Goal: Task Accomplishment & Management: Use online tool/utility

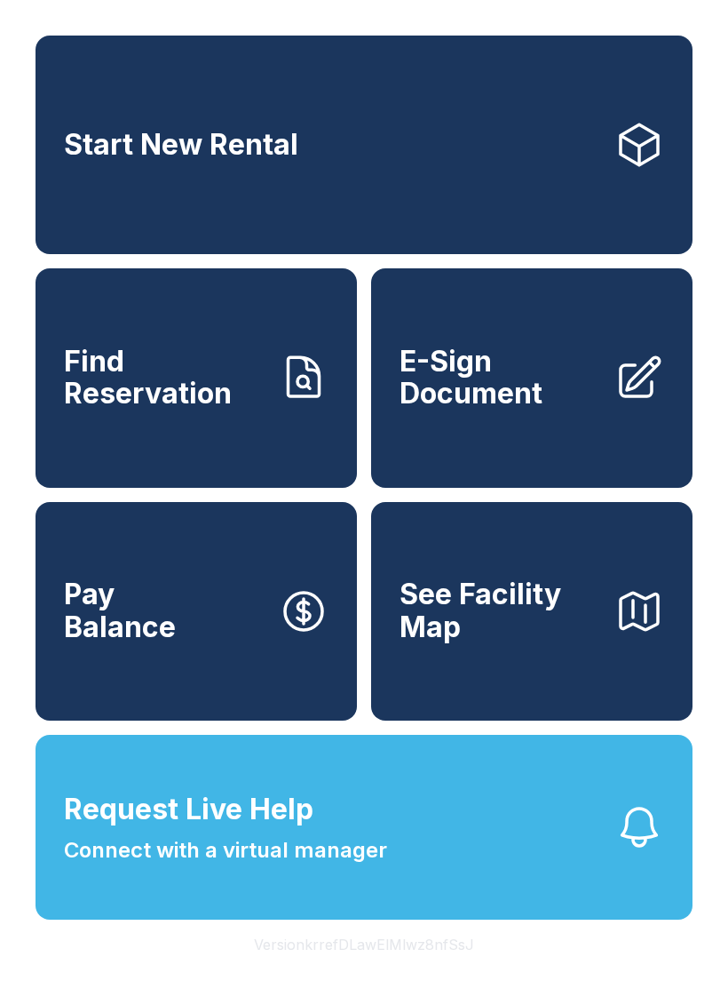
click at [309, 636] on icon "button" at bounding box center [304, 611] width 50 height 50
click at [576, 358] on link "E-Sign Document" at bounding box center [532, 377] width 322 height 219
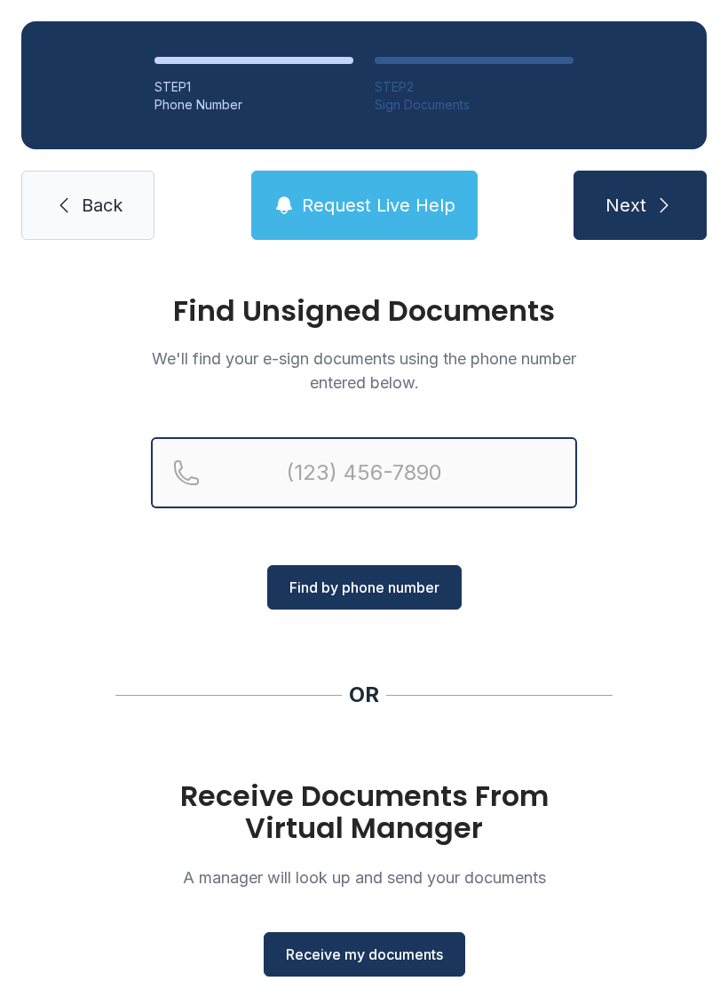
click at [389, 479] on input "Reservation phone number" at bounding box center [364, 472] width 426 height 71
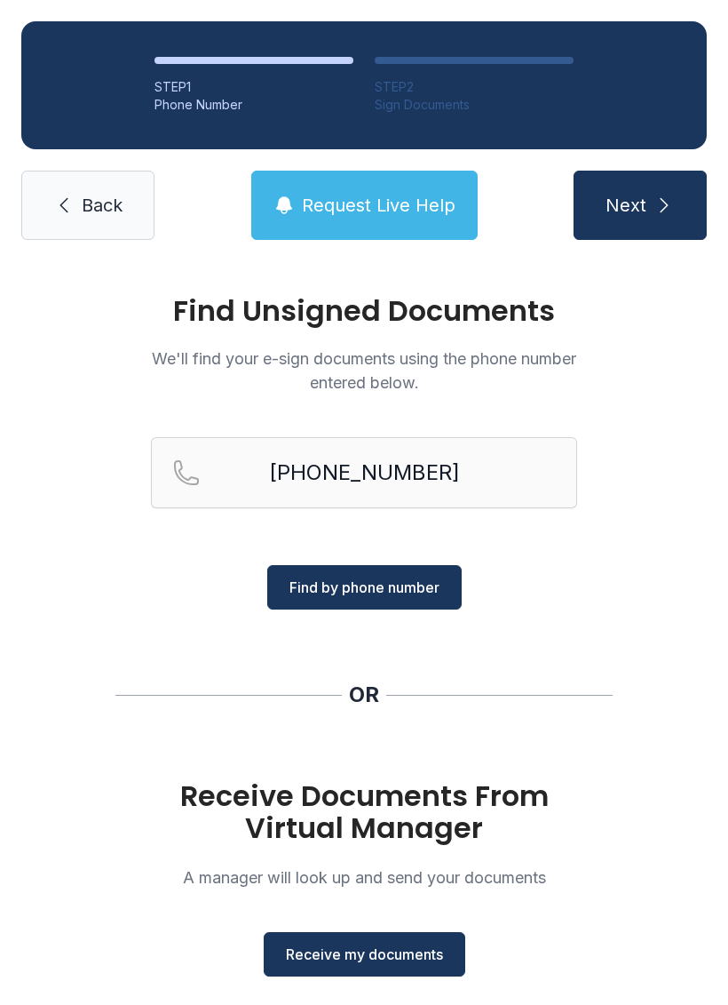
click at [382, 587] on span "Find by phone number" at bounding box center [365, 586] width 150 height 21
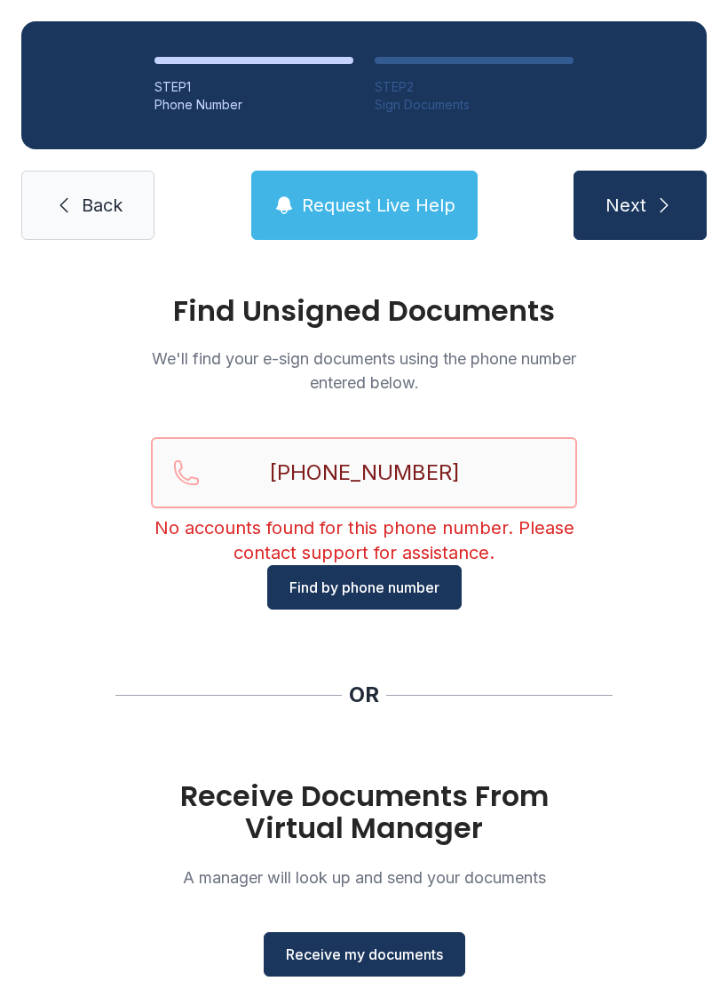
click at [433, 472] on input "[PHONE_NUMBER]" at bounding box center [364, 472] width 426 height 71
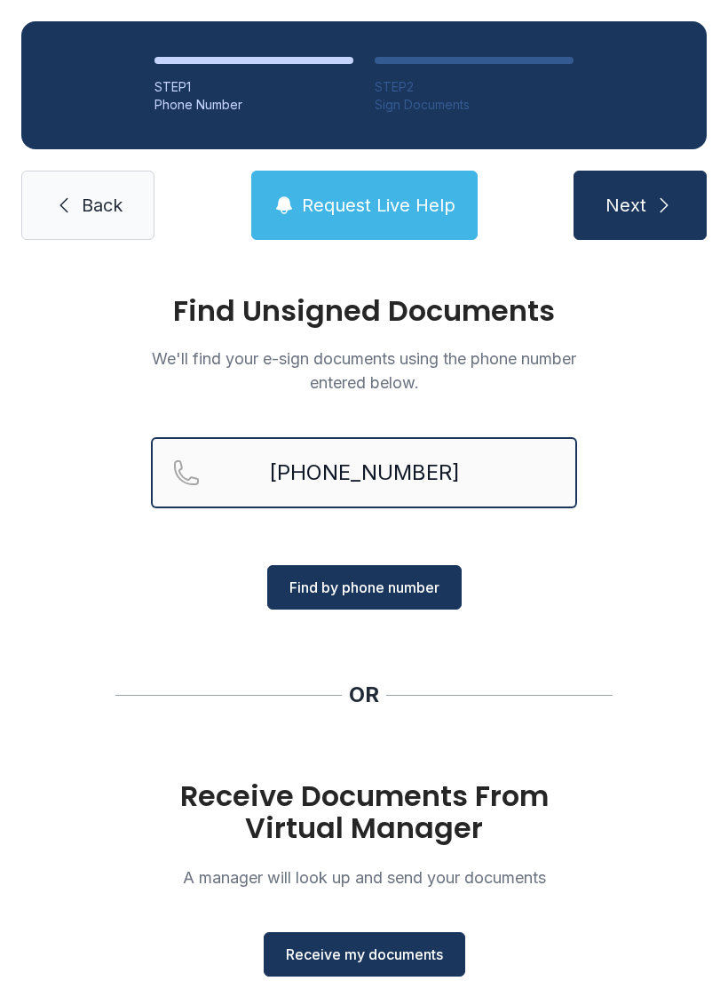
type input "[PHONE_NUMBER]"
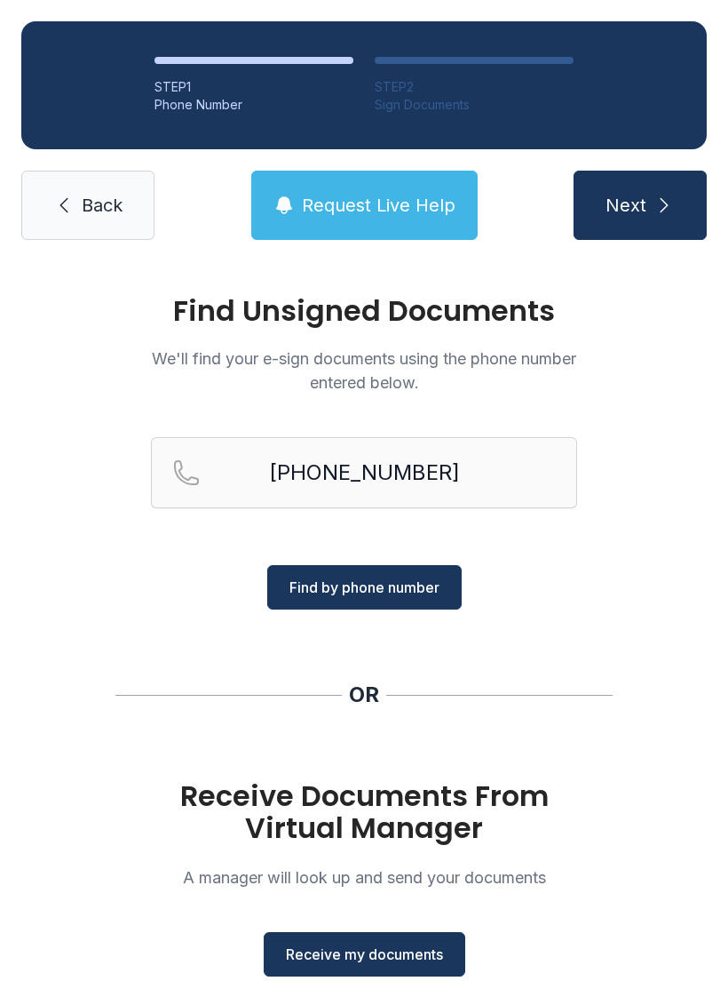
click at [410, 578] on span "Find by phone number" at bounding box center [365, 586] width 150 height 21
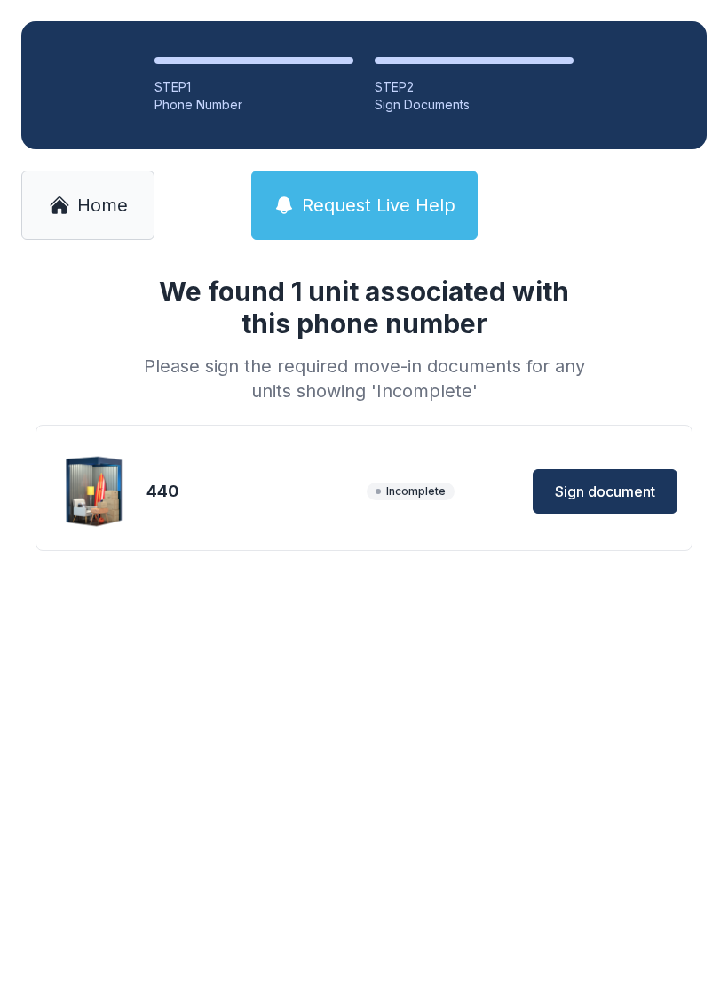
click at [610, 487] on span "Sign document" at bounding box center [605, 491] width 100 height 21
